Goal: Task Accomplishment & Management: Manage account settings

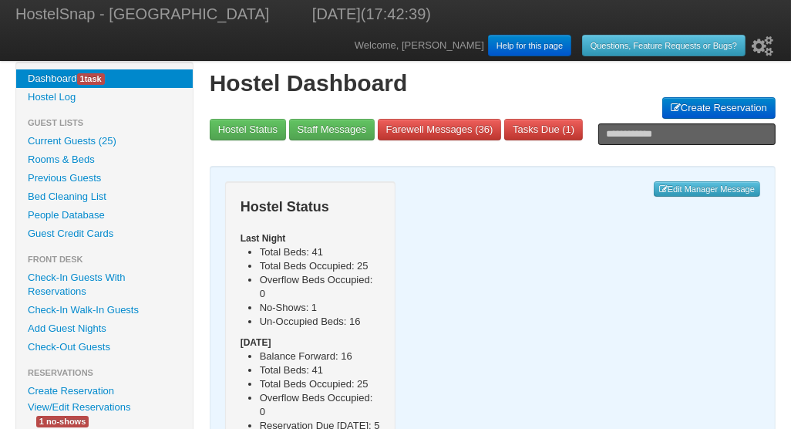
click at [62, 278] on link "Check-In Guests With Reservations" at bounding box center [104, 284] width 177 height 32
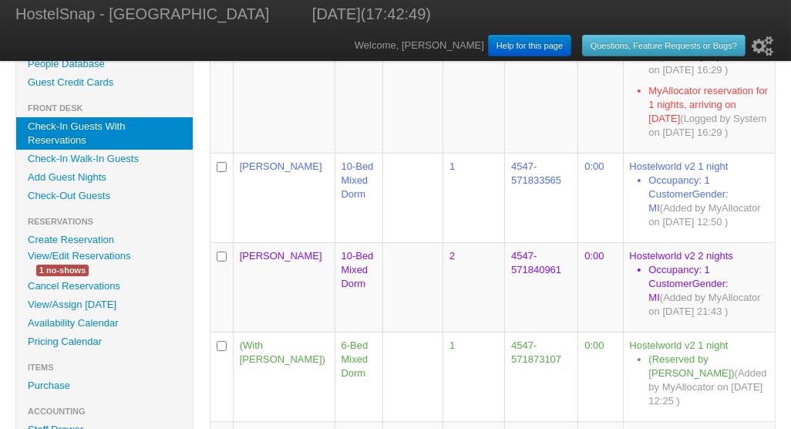
scroll to position [153, 0]
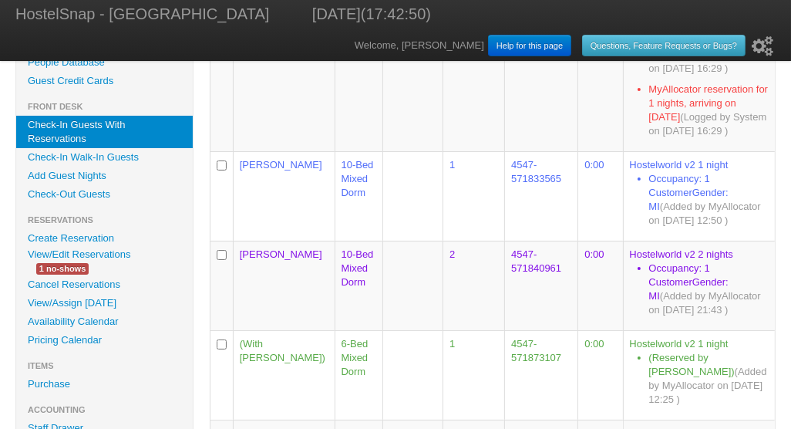
click at [74, 321] on link "Availability Calendar" at bounding box center [104, 321] width 177 height 19
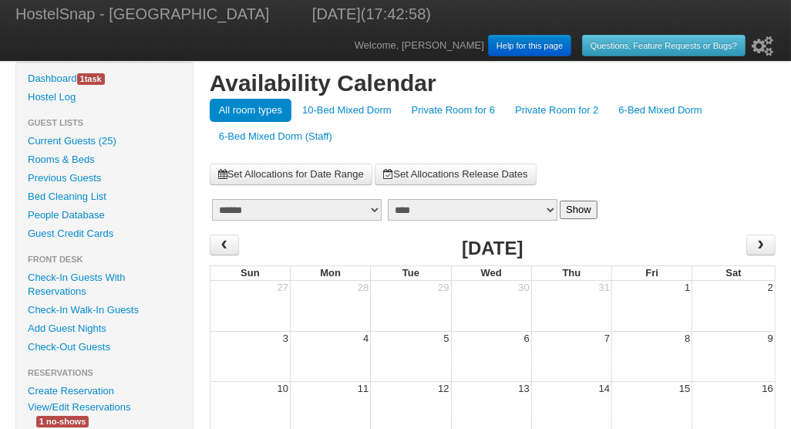
click at [338, 108] on link "10-Bed Mixed Dorm" at bounding box center [347, 110] width 108 height 23
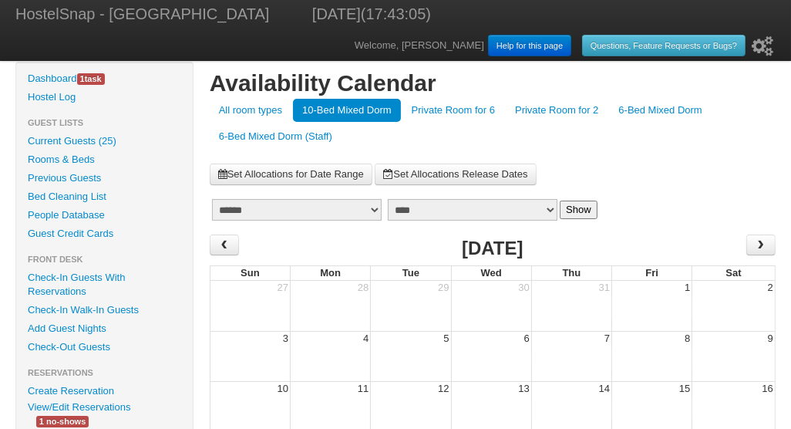
click at [457, 109] on link "Private Room for 6" at bounding box center [453, 110] width 102 height 23
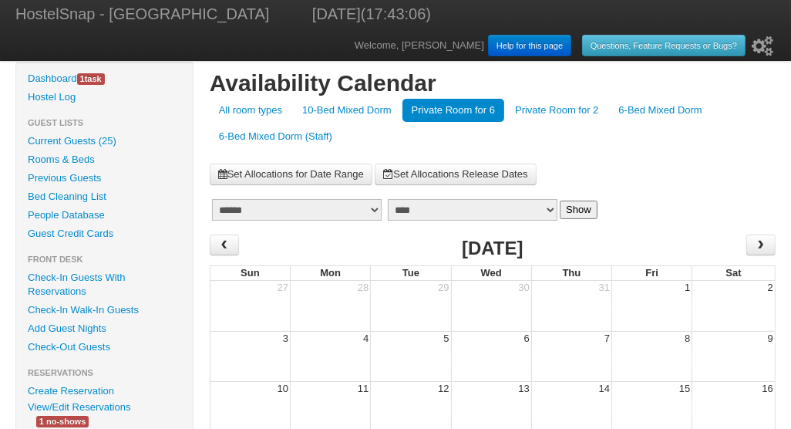
click at [566, 113] on link "Private Room for 2" at bounding box center [557, 110] width 102 height 23
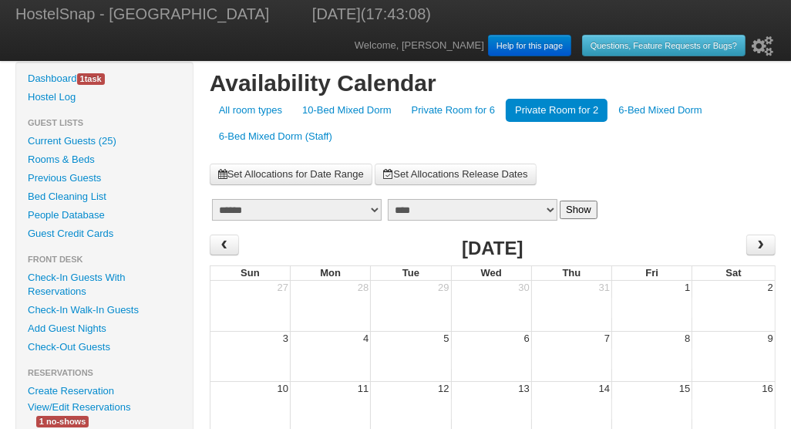
click at [655, 112] on link "6-Bed Mixed Dorm" at bounding box center [660, 110] width 102 height 23
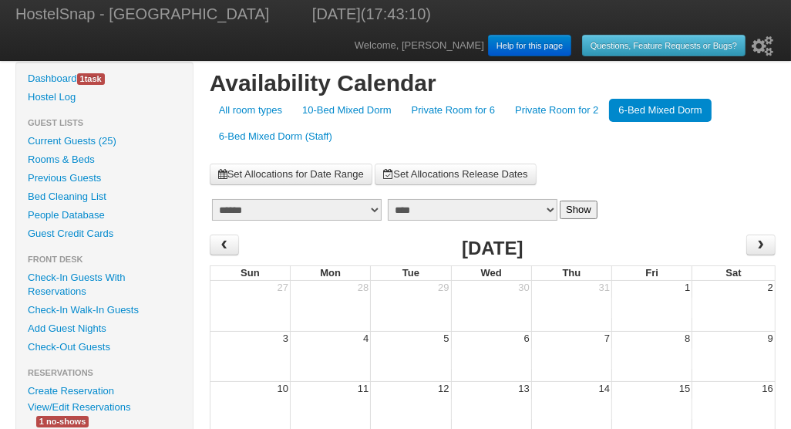
click at [78, 278] on link "Check-In Guests With Reservations" at bounding box center [104, 284] width 177 height 32
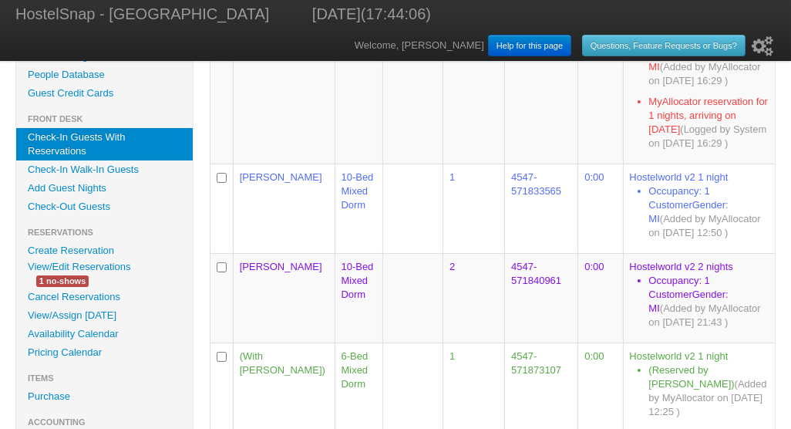
scroll to position [154, 0]
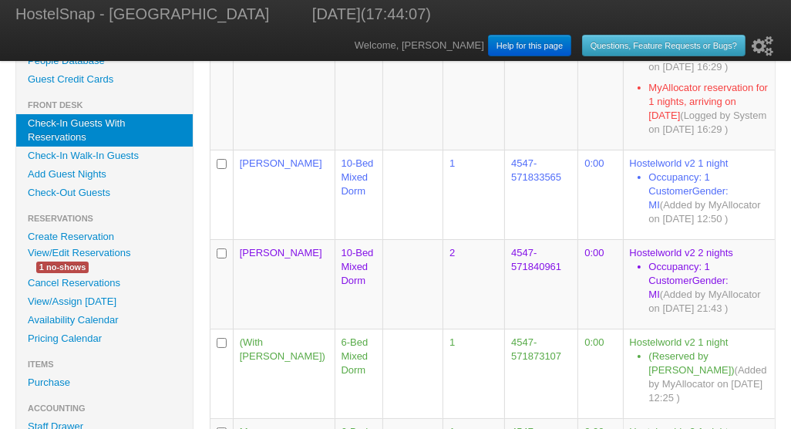
click at [96, 251] on link "View/Edit Reservations" at bounding box center [79, 252] width 126 height 16
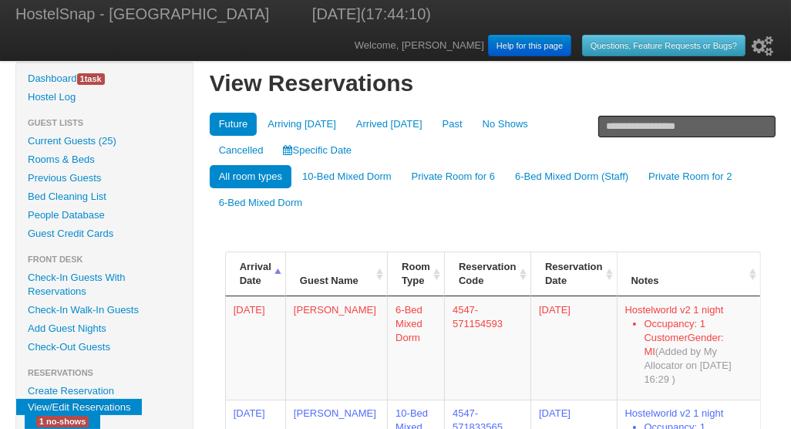
click at [628, 127] on input "text" at bounding box center [686, 127] width 177 height 22
type input "***"
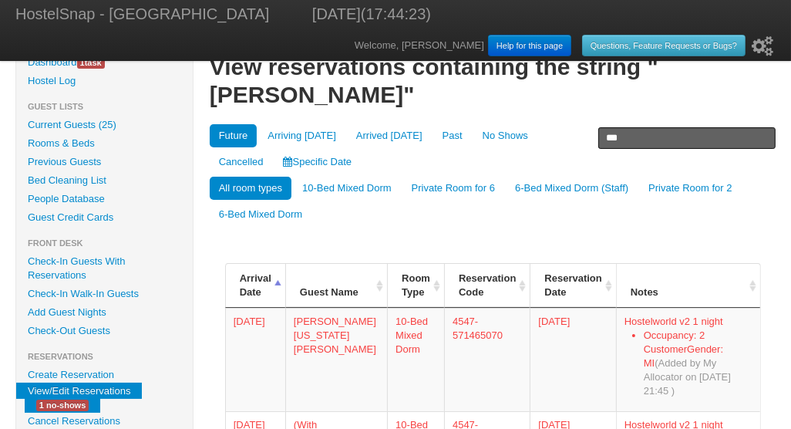
scroll to position [14, 0]
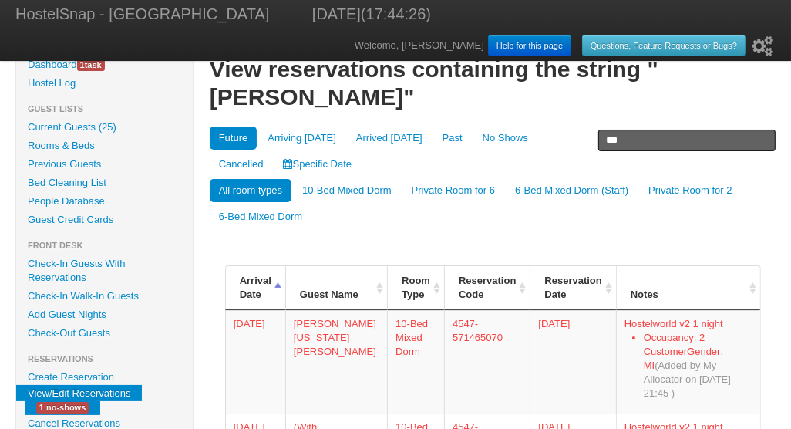
click at [52, 124] on link "Current Guests (25)" at bounding box center [104, 127] width 177 height 19
